Goal: Find specific page/section: Find specific page/section

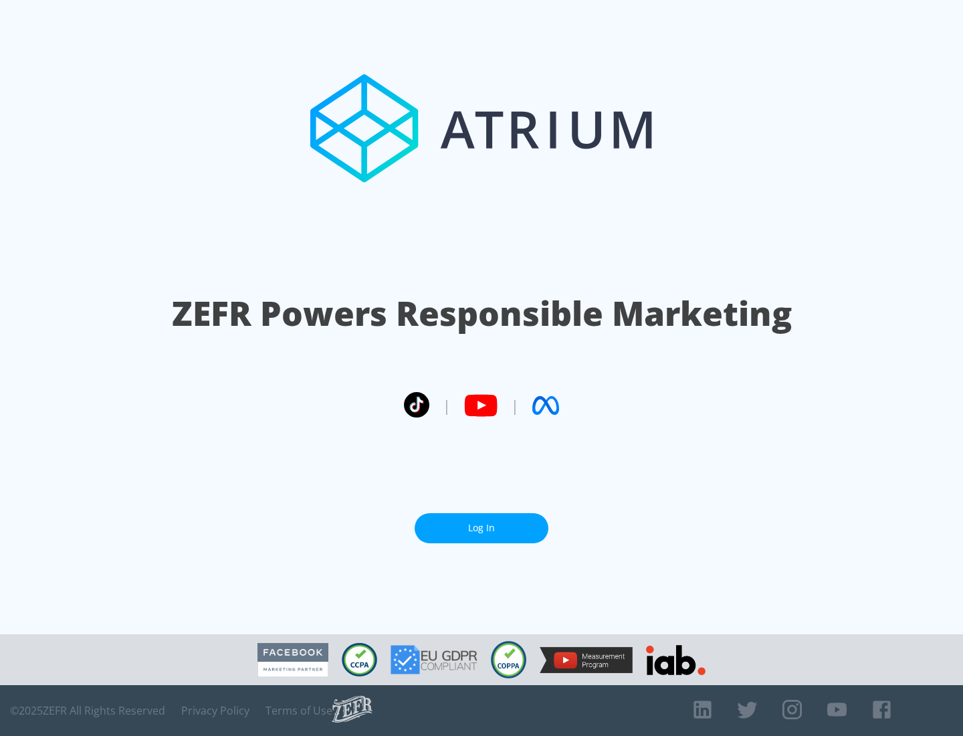
click at [482, 522] on link "Log In" at bounding box center [482, 528] width 134 height 30
